Goal: Information Seeking & Learning: Learn about a topic

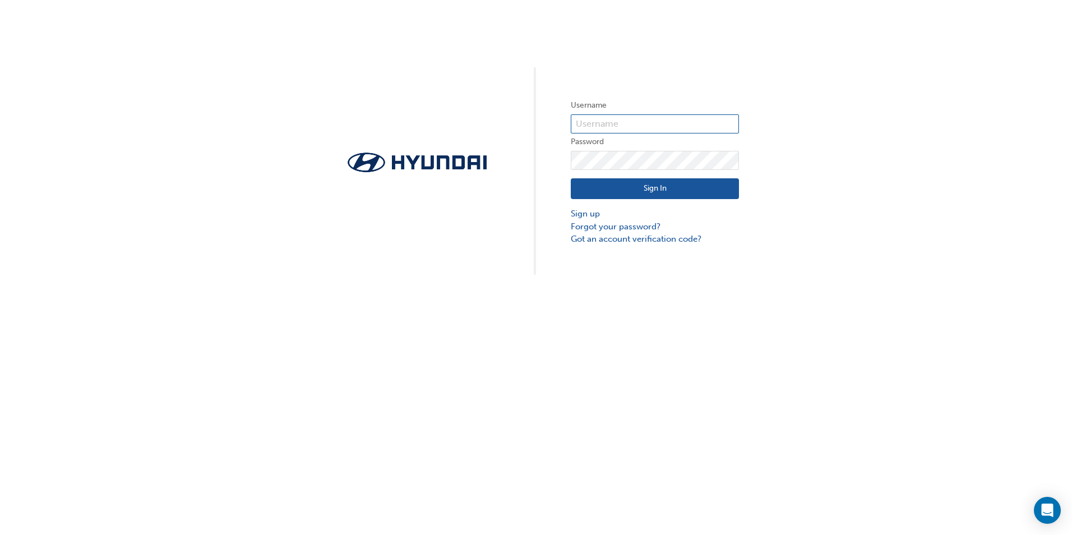
type input "8309"
click at [659, 188] on button "Sign In" at bounding box center [655, 188] width 168 height 21
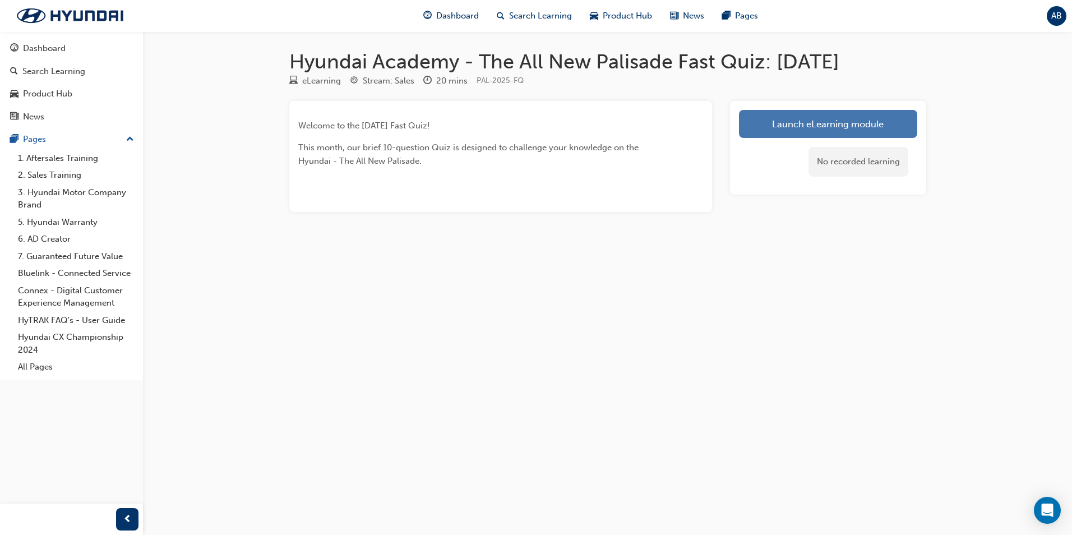
click at [821, 125] on link "Launch eLearning module" at bounding box center [828, 124] width 178 height 28
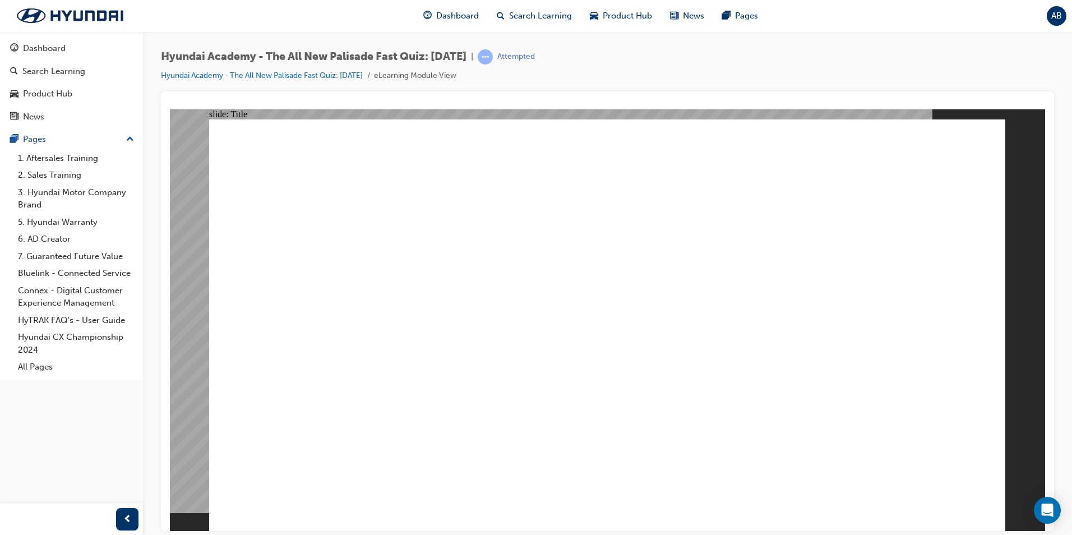
drag, startPoint x: 298, startPoint y: 390, endPoint x: 300, endPoint y: 380, distance: 10.8
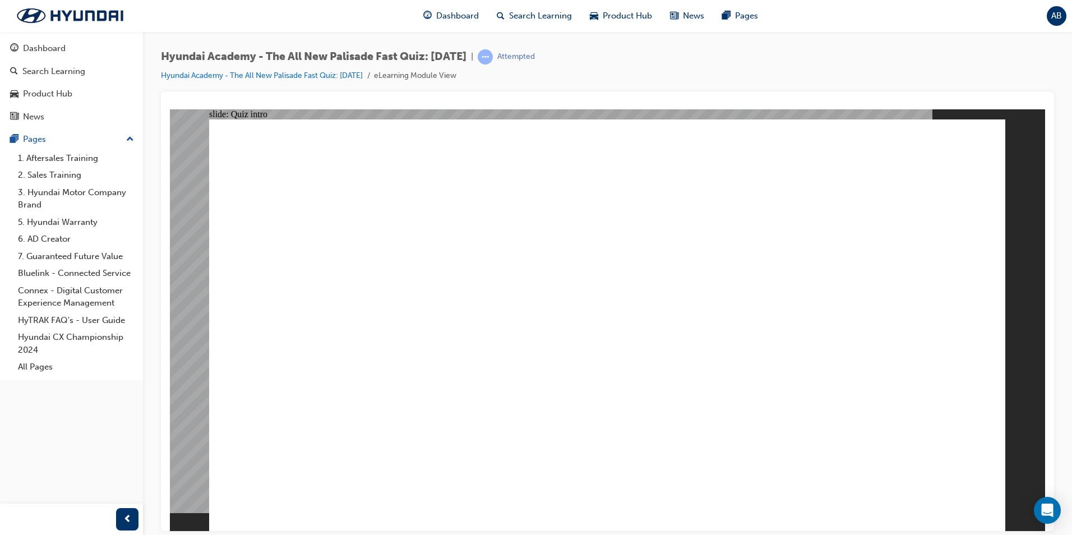
radio input "true"
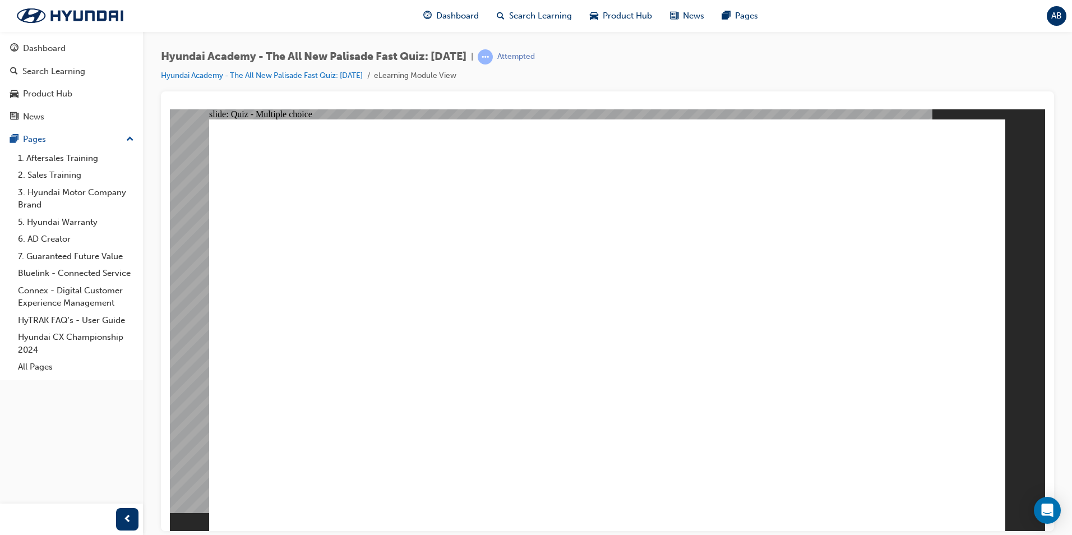
radio input "true"
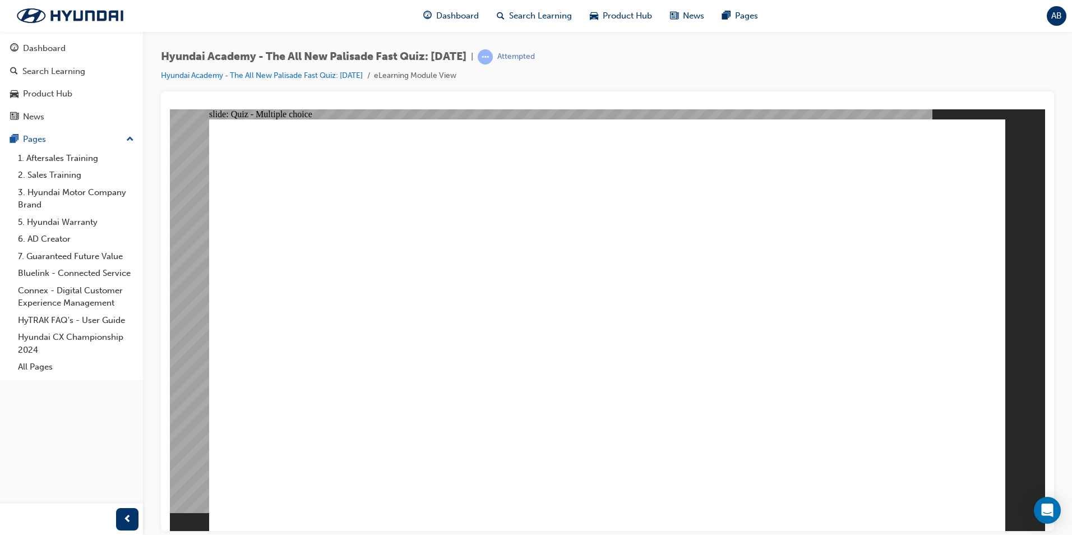
radio input "true"
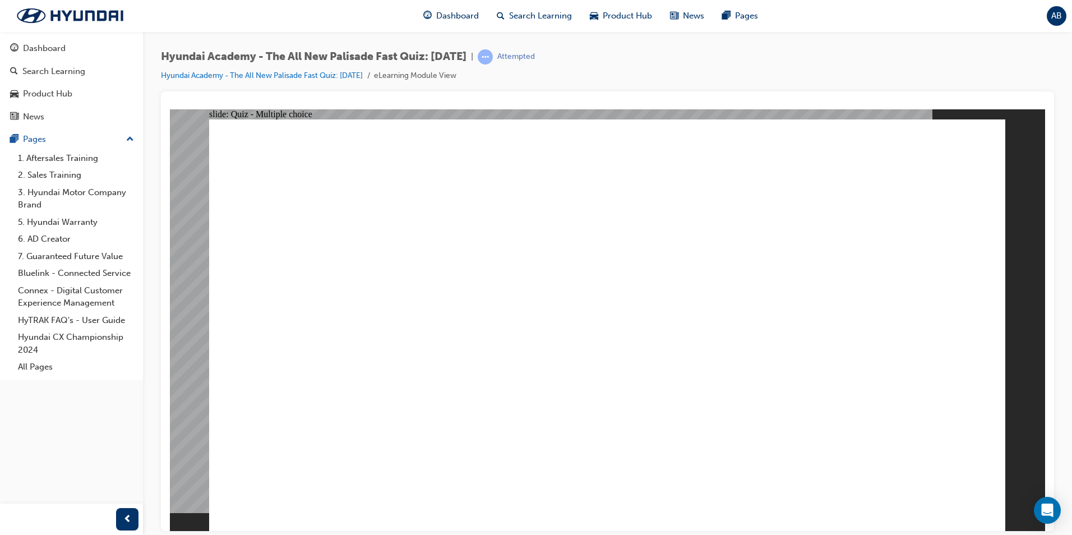
radio input "true"
checkbox input "true"
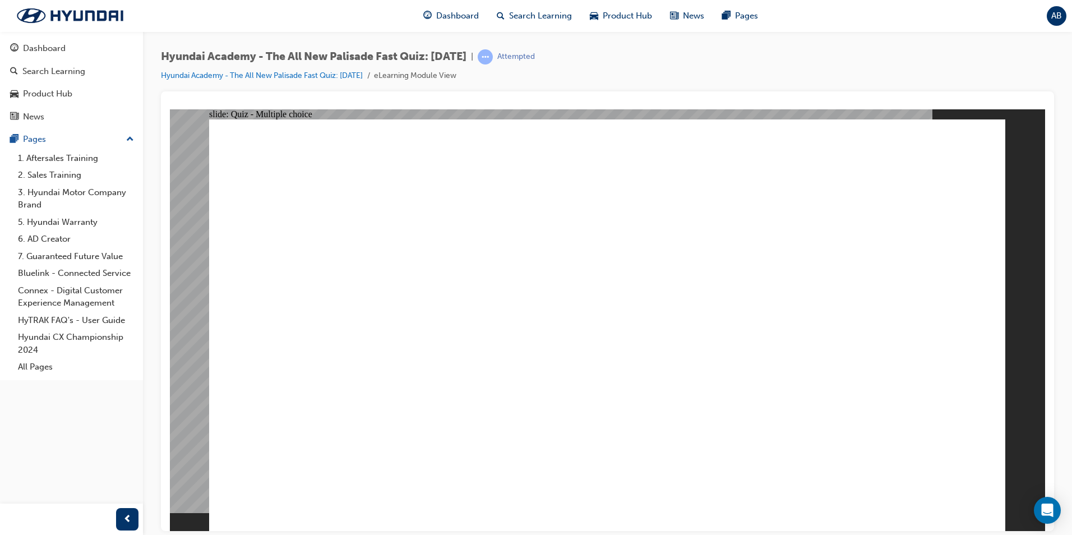
radio input "true"
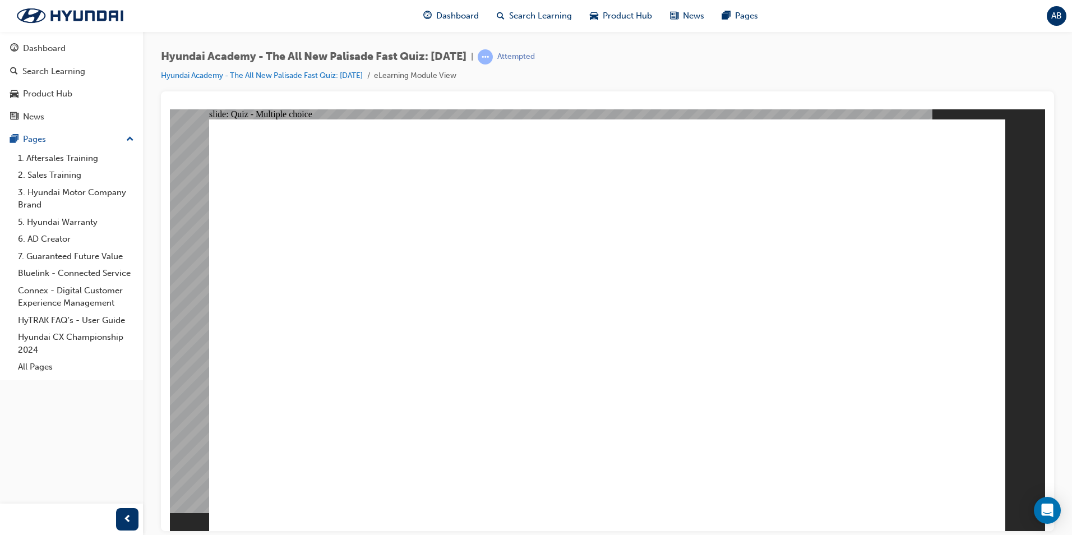
drag, startPoint x: 519, startPoint y: 316, endPoint x: 525, endPoint y: 314, distance: 6.3
radio input "true"
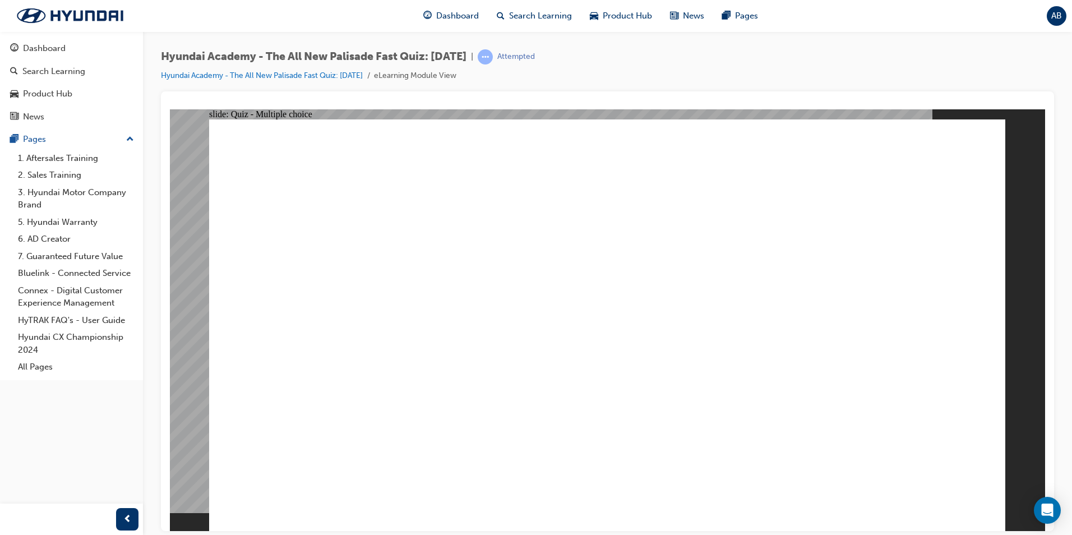
checkbox input "true"
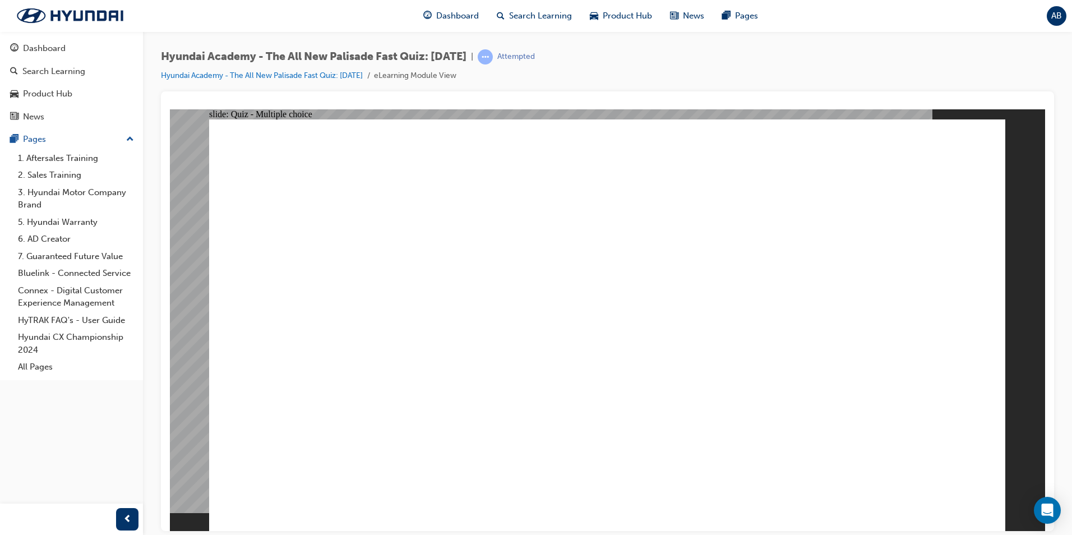
checkbox input "true"
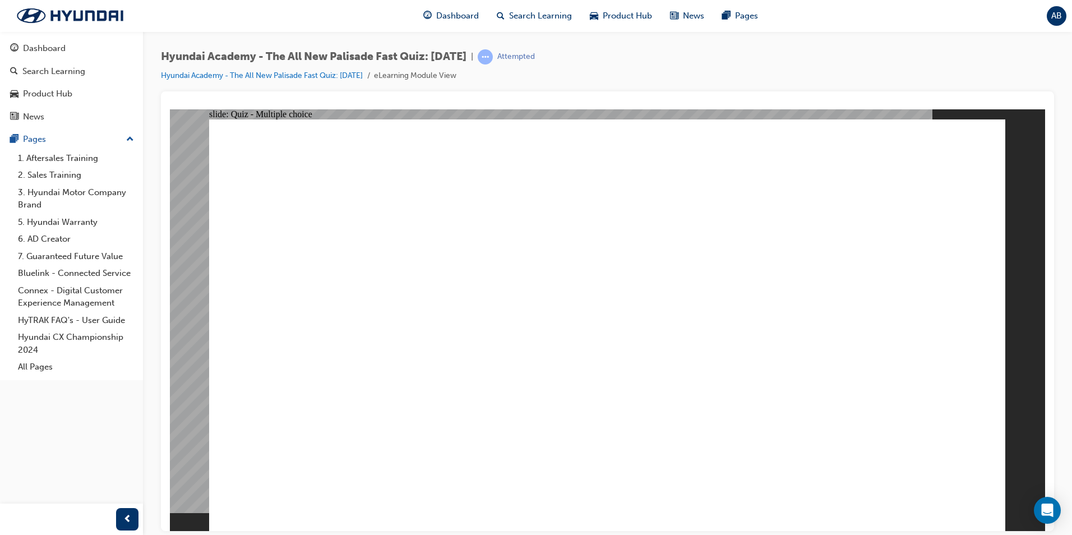
checkbox input "true"
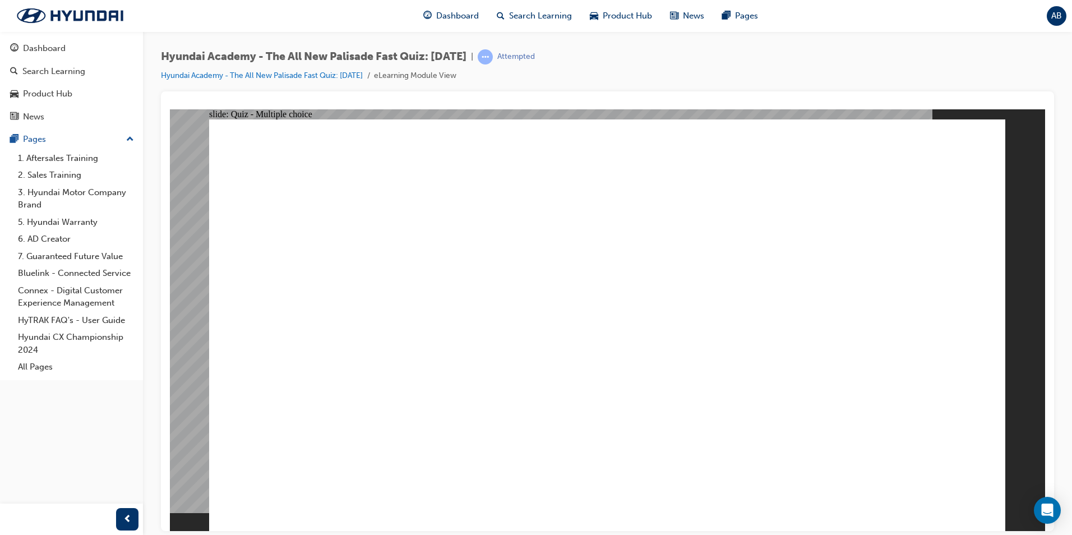
radio input "true"
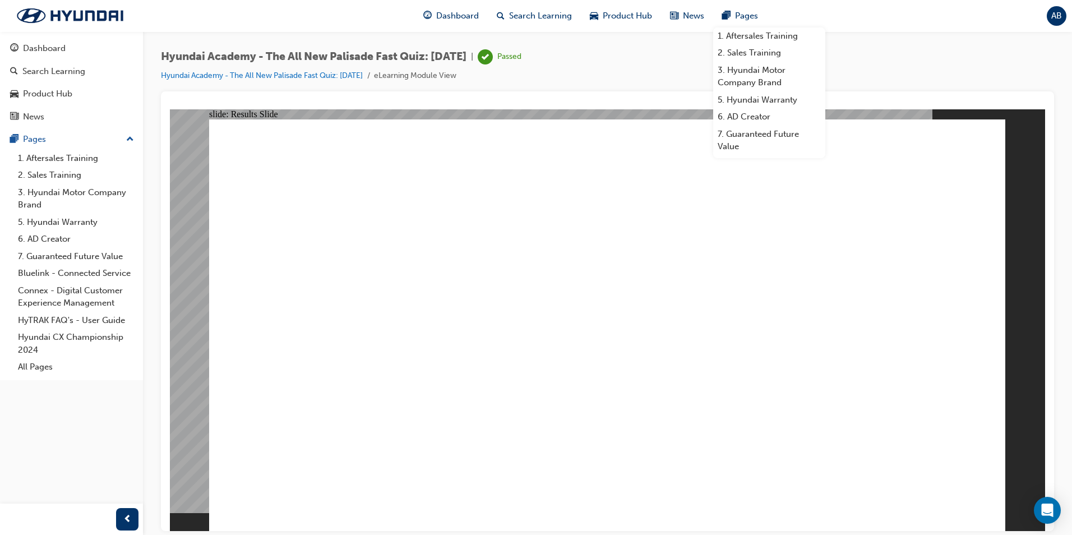
click at [1059, 17] on span "AB" at bounding box center [1057, 16] width 11 height 13
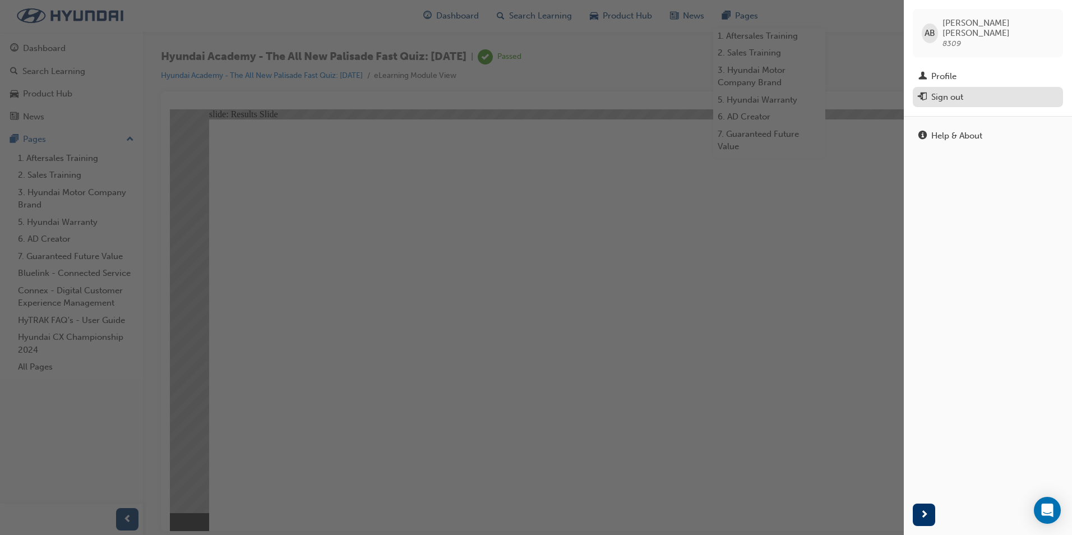
click at [950, 91] on div "Sign out" at bounding box center [948, 97] width 32 height 13
